Goal: Obtain resource: Obtain resource

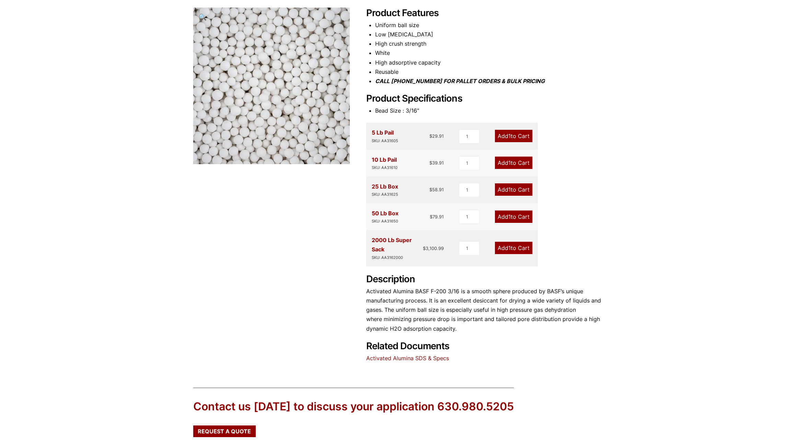
scroll to position [103, 0]
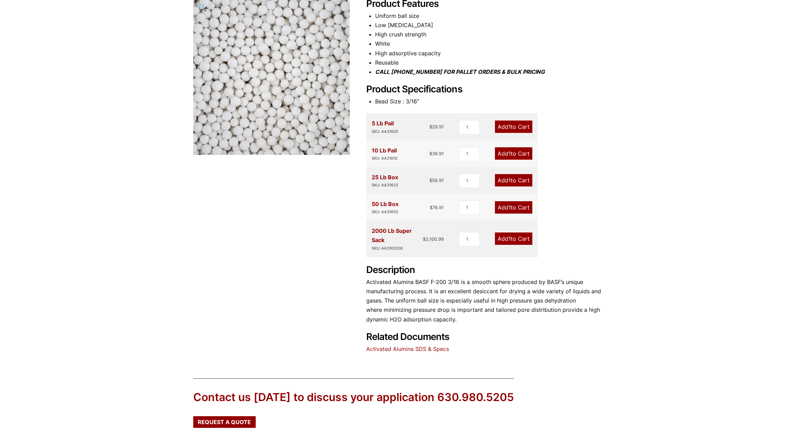
click at [421, 349] on link "Activated Alumina SDS & Specs" at bounding box center [407, 348] width 83 height 7
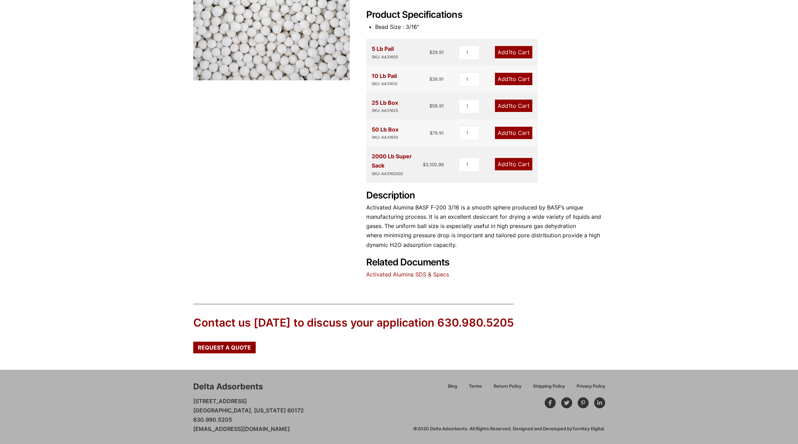
scroll to position [178, 0]
click at [421, 272] on link "Activated Alumina SDS & Specs" at bounding box center [407, 273] width 83 height 7
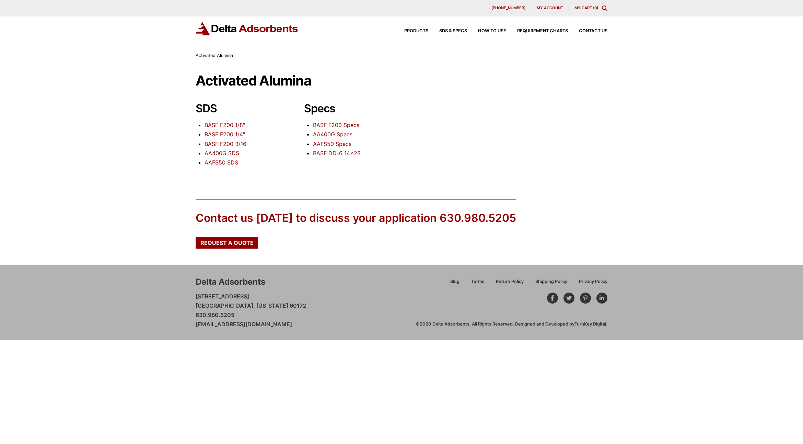
click at [231, 144] on link "BASF F200 3/16″" at bounding box center [226, 143] width 44 height 7
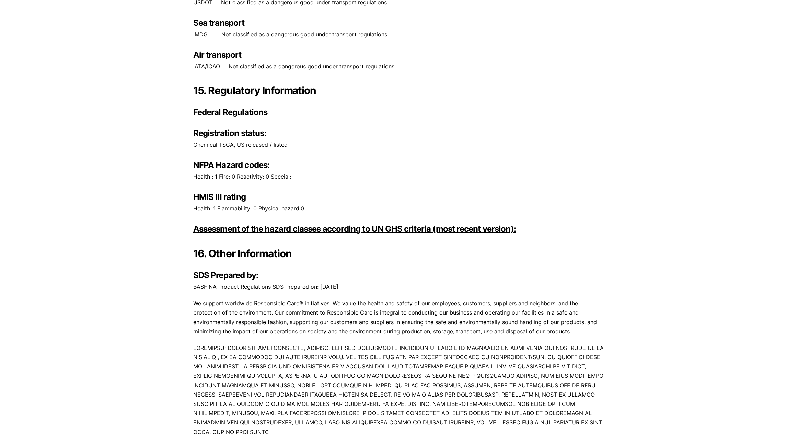
scroll to position [3629, 0]
